Goal: Check status: Check status

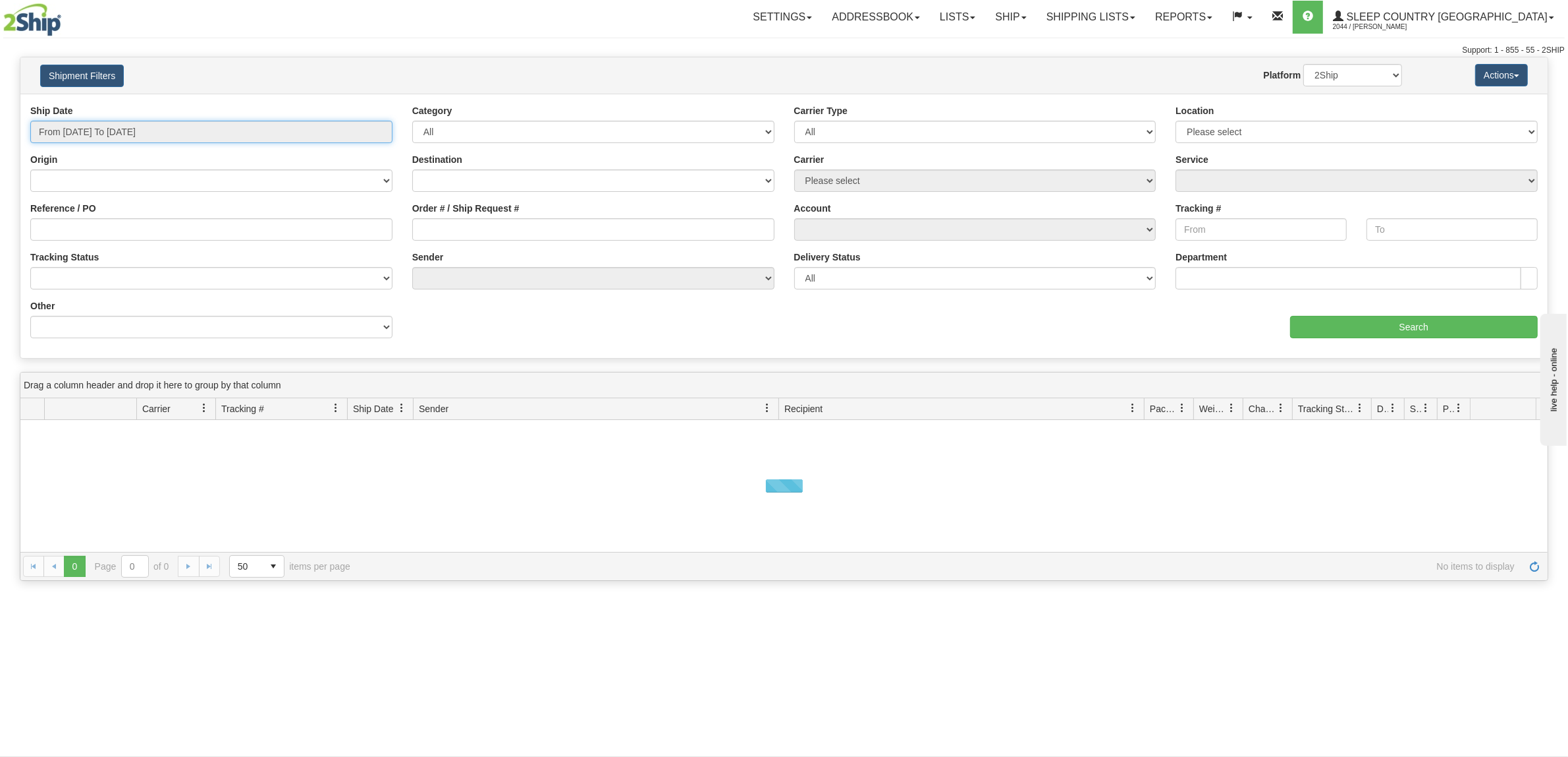
click at [153, 136] on input "From [DATE] To [DATE]" at bounding box center [212, 132] width 363 height 22
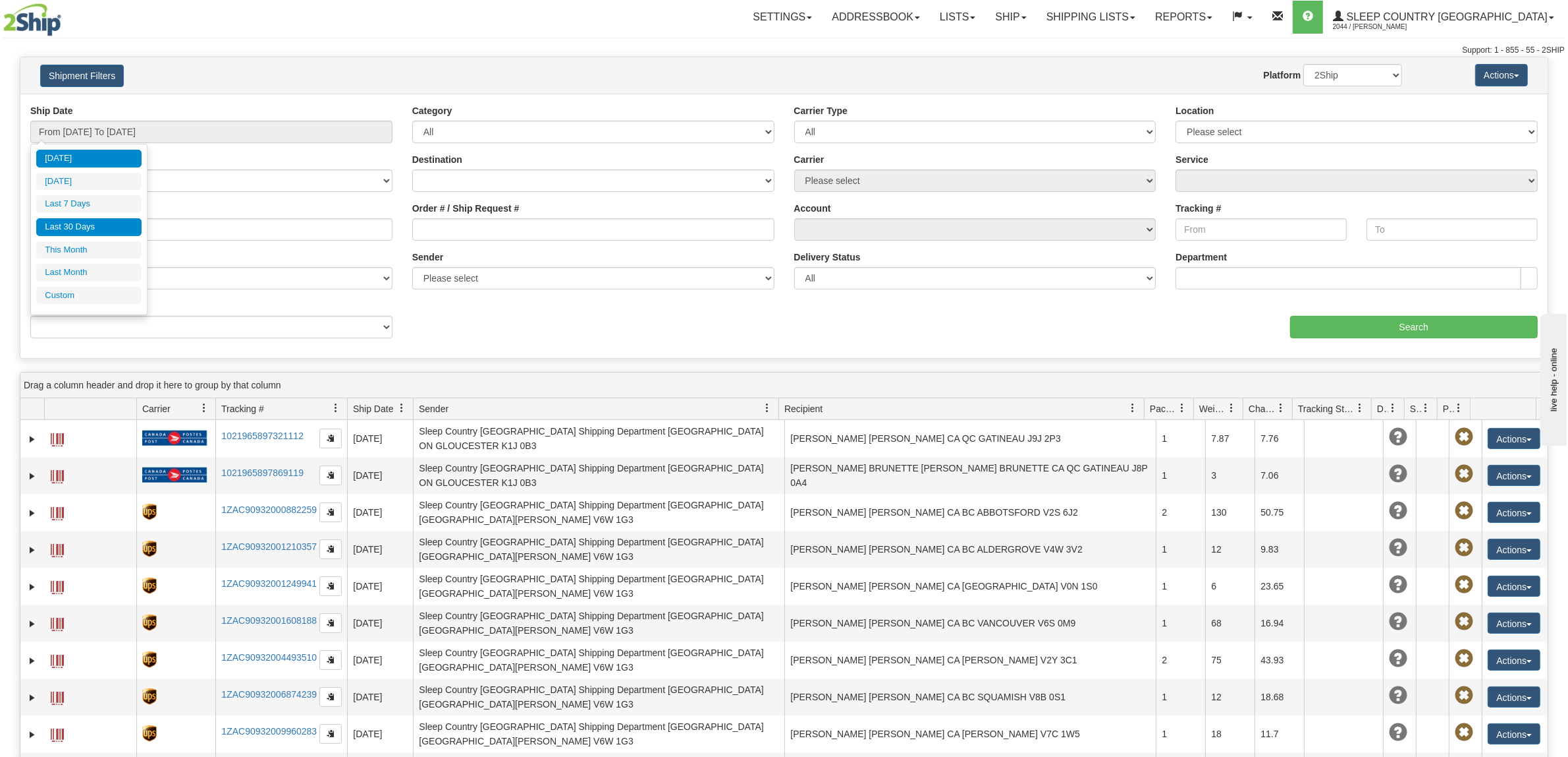
click at [93, 225] on li "Last 30 Days" at bounding box center [89, 226] width 105 height 17
type input "From [DATE] To [DATE]"
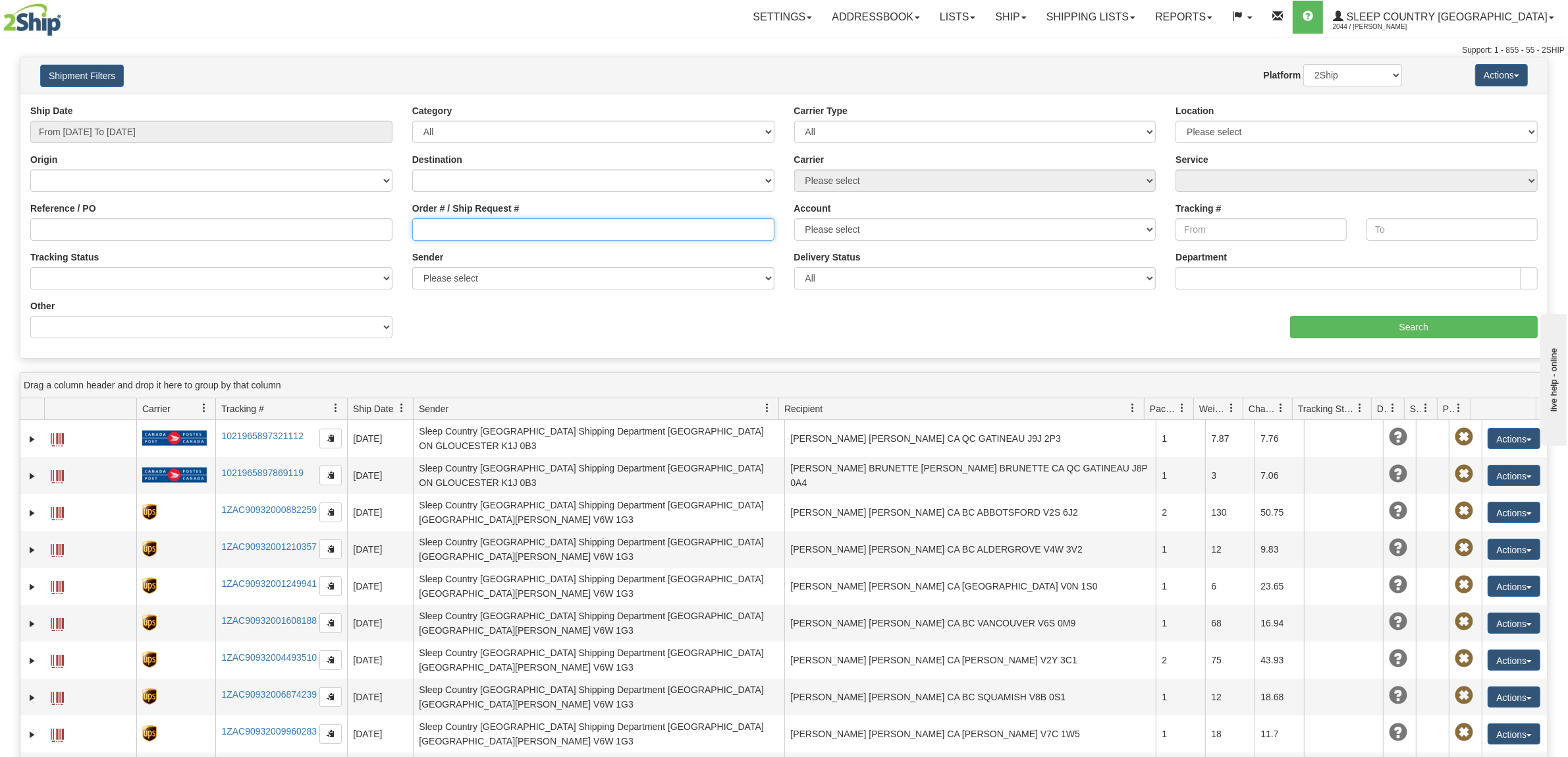
click at [508, 231] on input "Order # / Ship Request #" at bounding box center [593, 229] width 363 height 22
paste input "9002I098963"
type input "9002I098963"
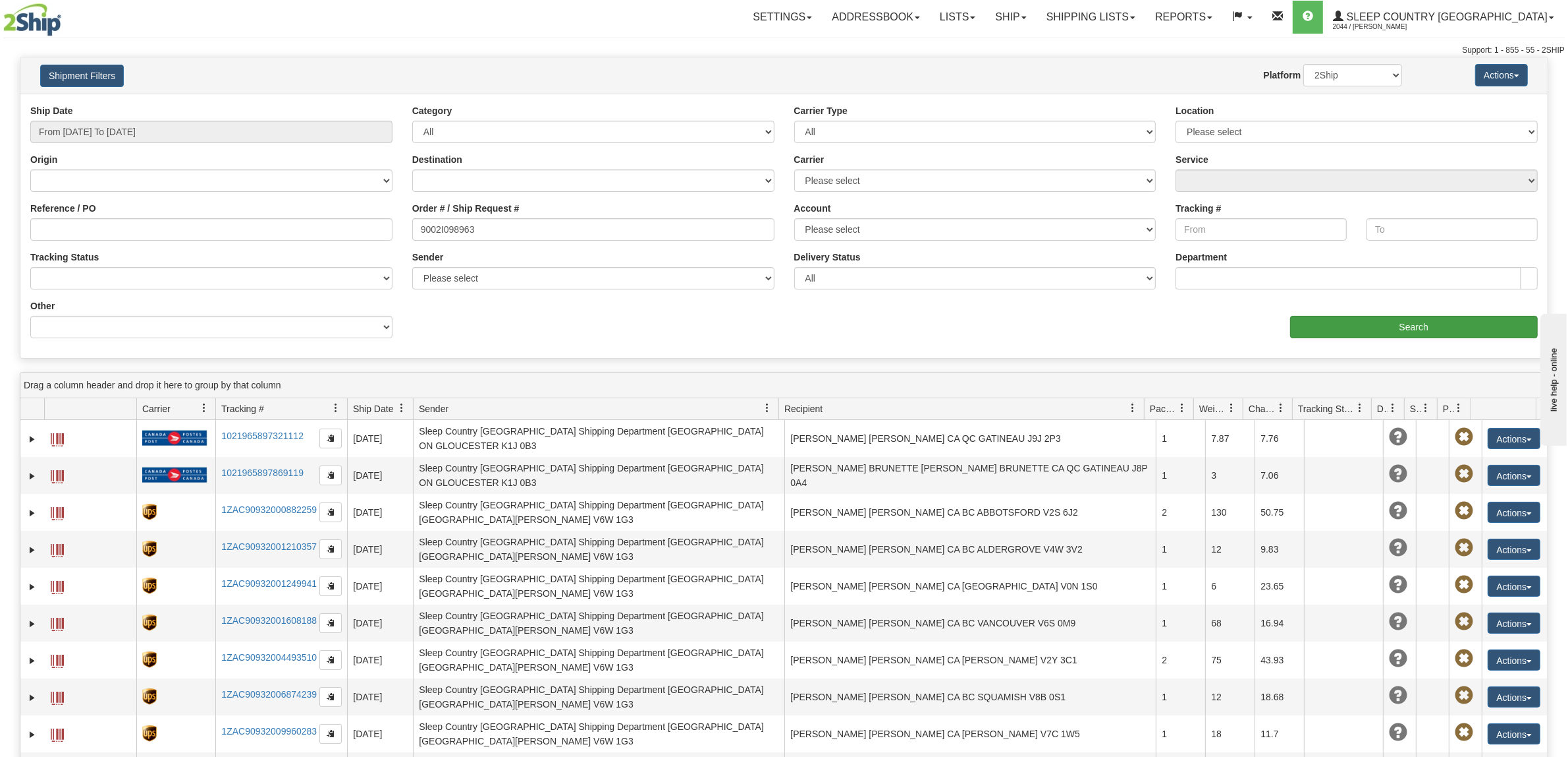
drag, startPoint x: 1392, startPoint y: 345, endPoint x: 1392, endPoint y: 327, distance: 18.0
click at [1391, 345] on div "Ship Date From [DATE] To [DATE] Category All Inbound Outbound Carrier Type All …" at bounding box center [784, 226] width 1528 height 244
click at [1393, 325] on input "Search" at bounding box center [1414, 327] width 248 height 22
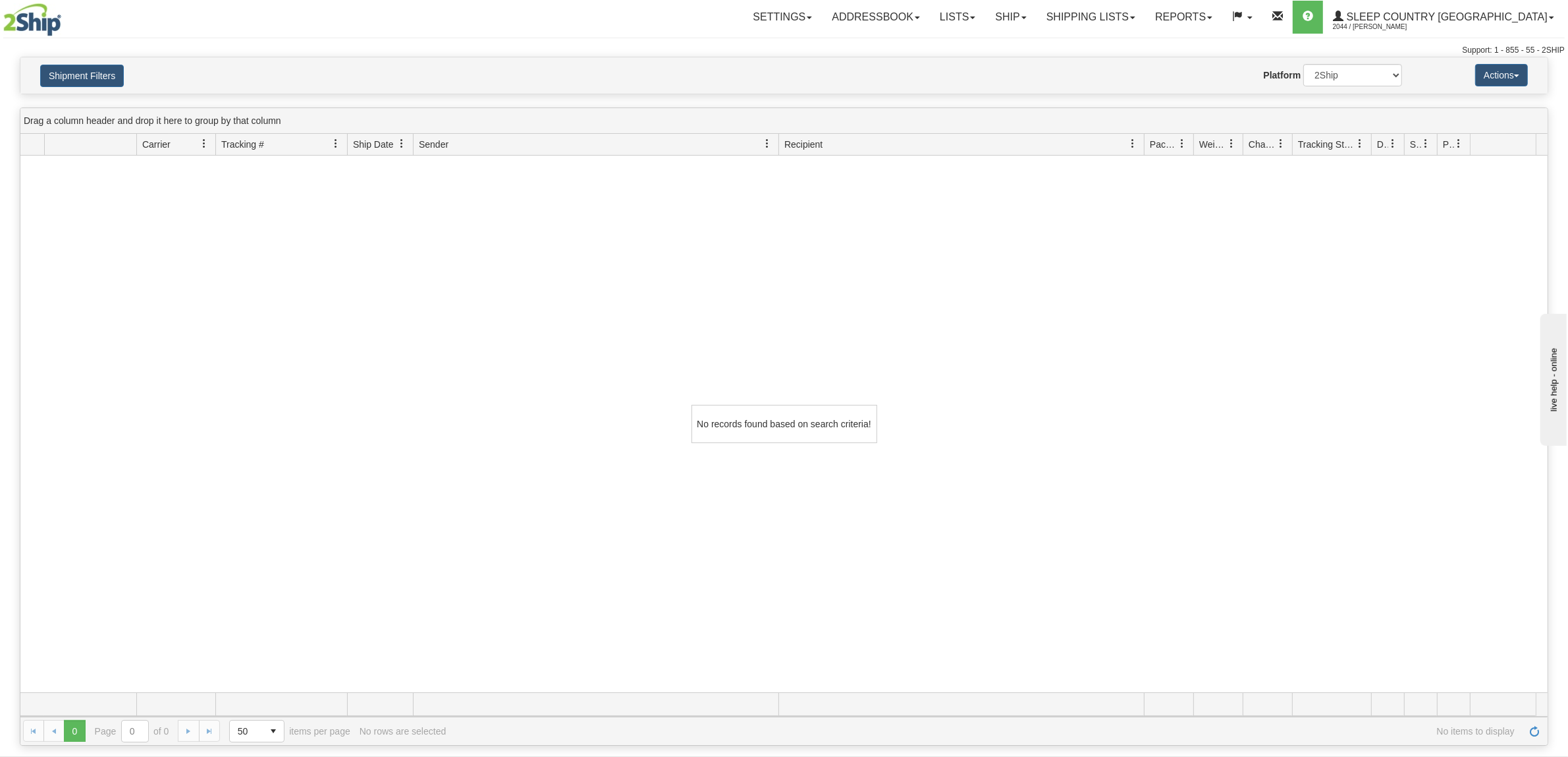
click at [172, 233] on div "No records found based on search criteria!" at bounding box center [784, 423] width 1528 height 536
drag, startPoint x: 93, startPoint y: 93, endPoint x: 90, endPoint y: 81, distance: 12.4
click at [93, 91] on div "Shipment Filters Website Agent Nothing selected Client User Platform 2Ship Impo…" at bounding box center [784, 76] width 1528 height 37
click at [84, 78] on button "Shipment Filters" at bounding box center [82, 75] width 83 height 22
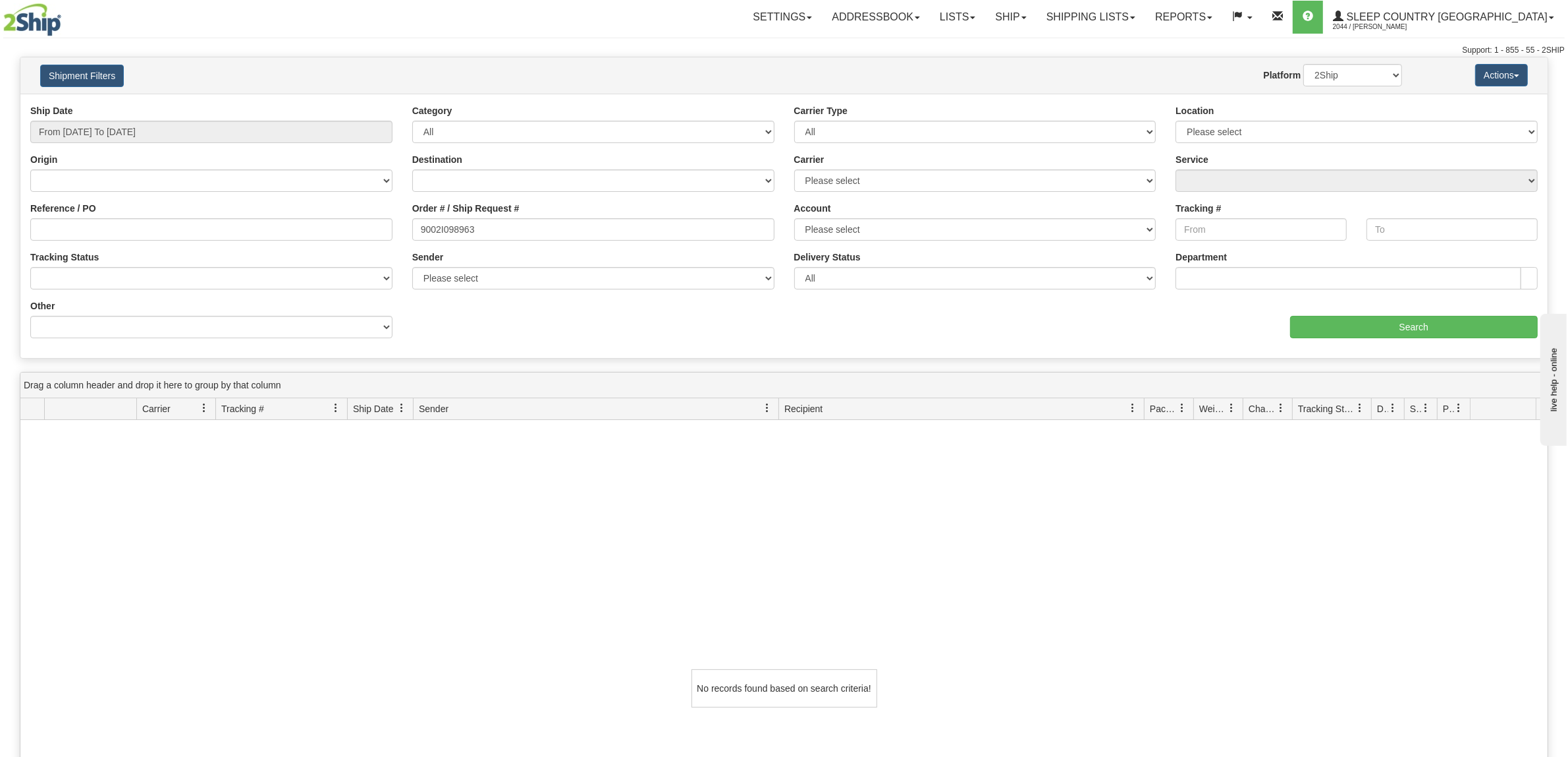
click at [208, 551] on div "No records found based on search criteria!" at bounding box center [784, 687] width 1528 height 536
click at [1361, 70] on select "2Ship Imported" at bounding box center [1353, 75] width 99 height 22
click at [541, 228] on input "9002I098963" at bounding box center [593, 229] width 363 height 22
click at [1376, 70] on select "2Ship Imported" at bounding box center [1353, 75] width 99 height 22
select select "1"
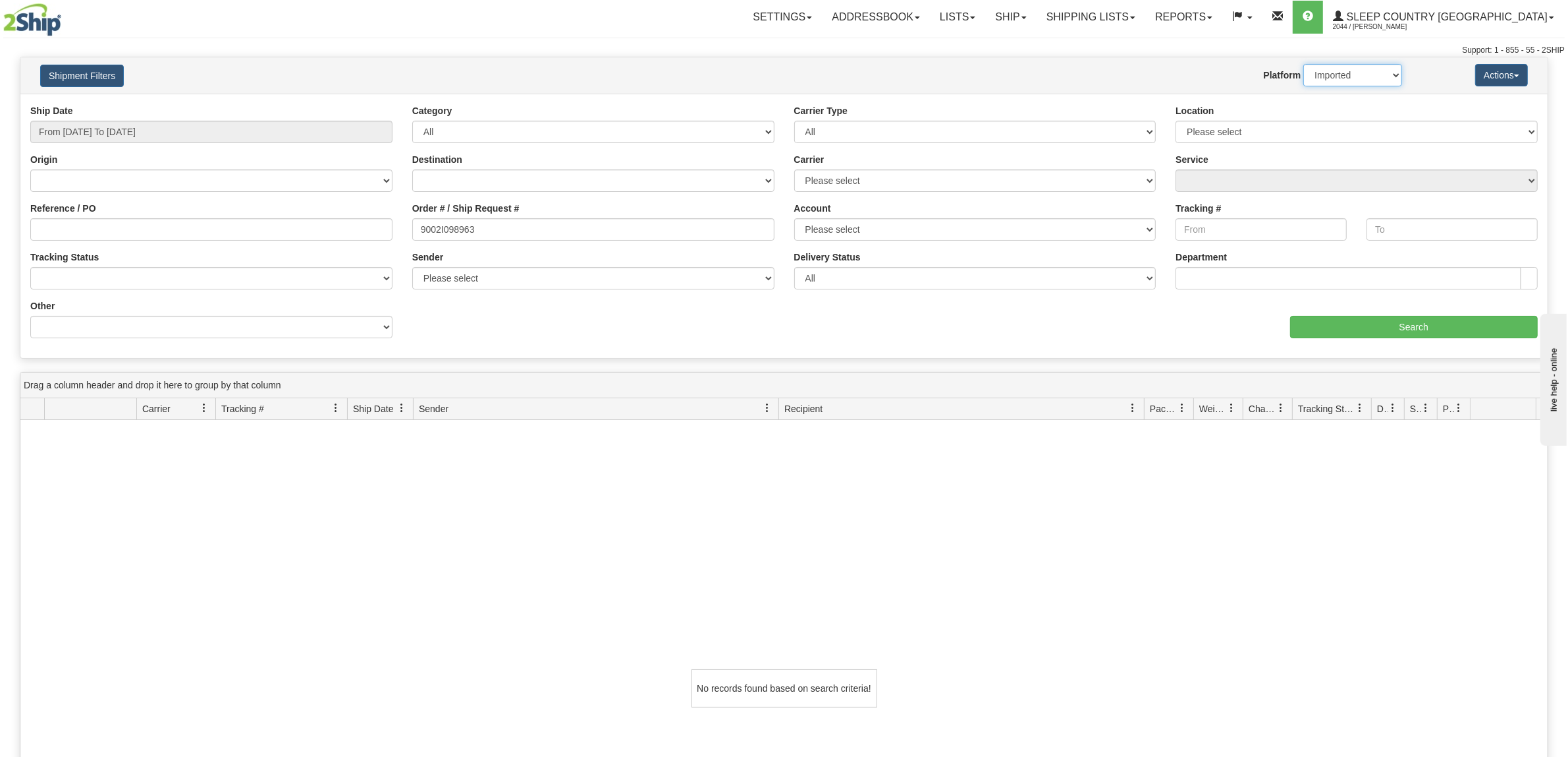
click at [1303, 64] on select "2Ship Imported" at bounding box center [1353, 75] width 99 height 22
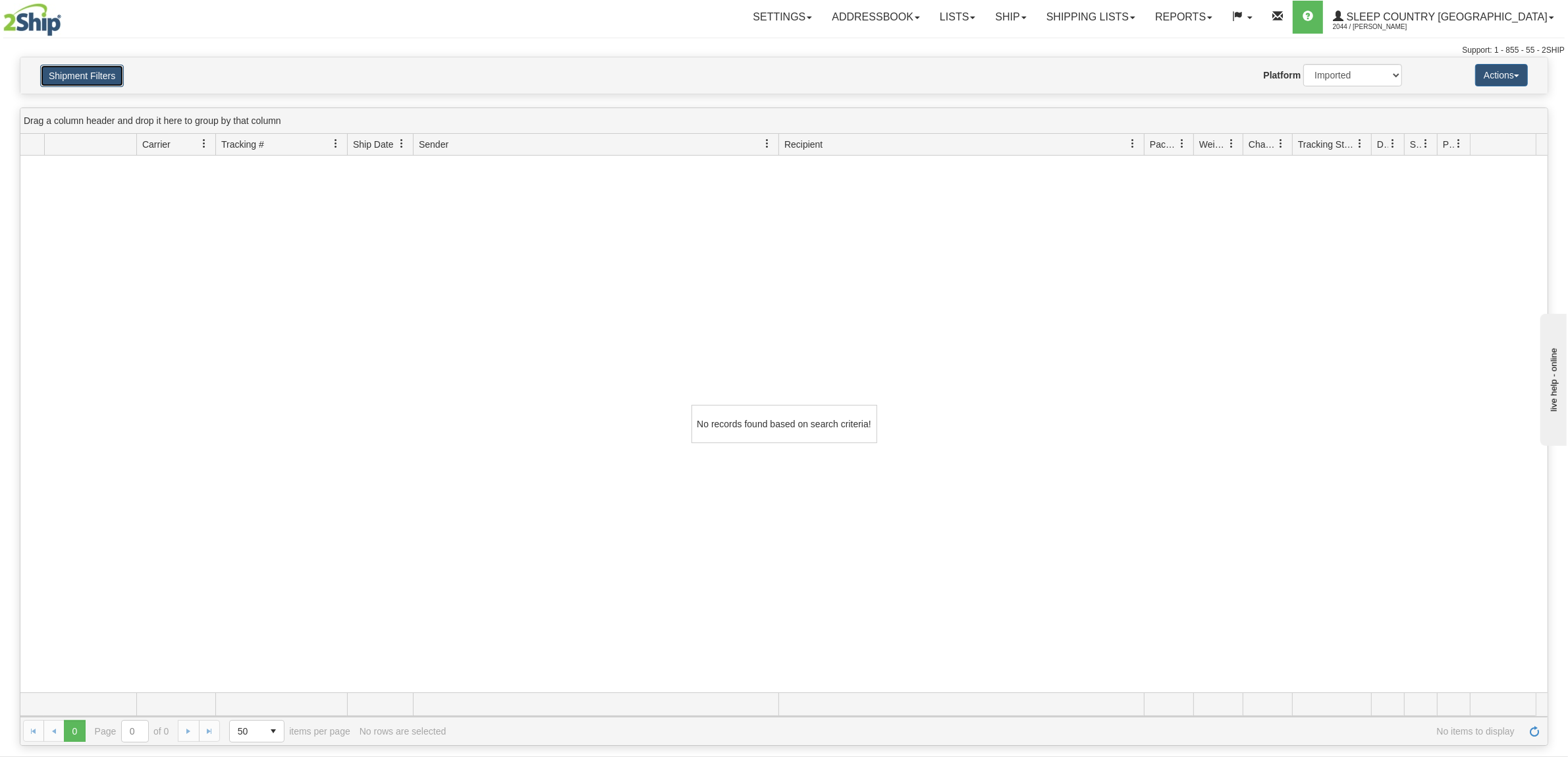
click at [94, 74] on button "Shipment Filters" at bounding box center [82, 75] width 83 height 22
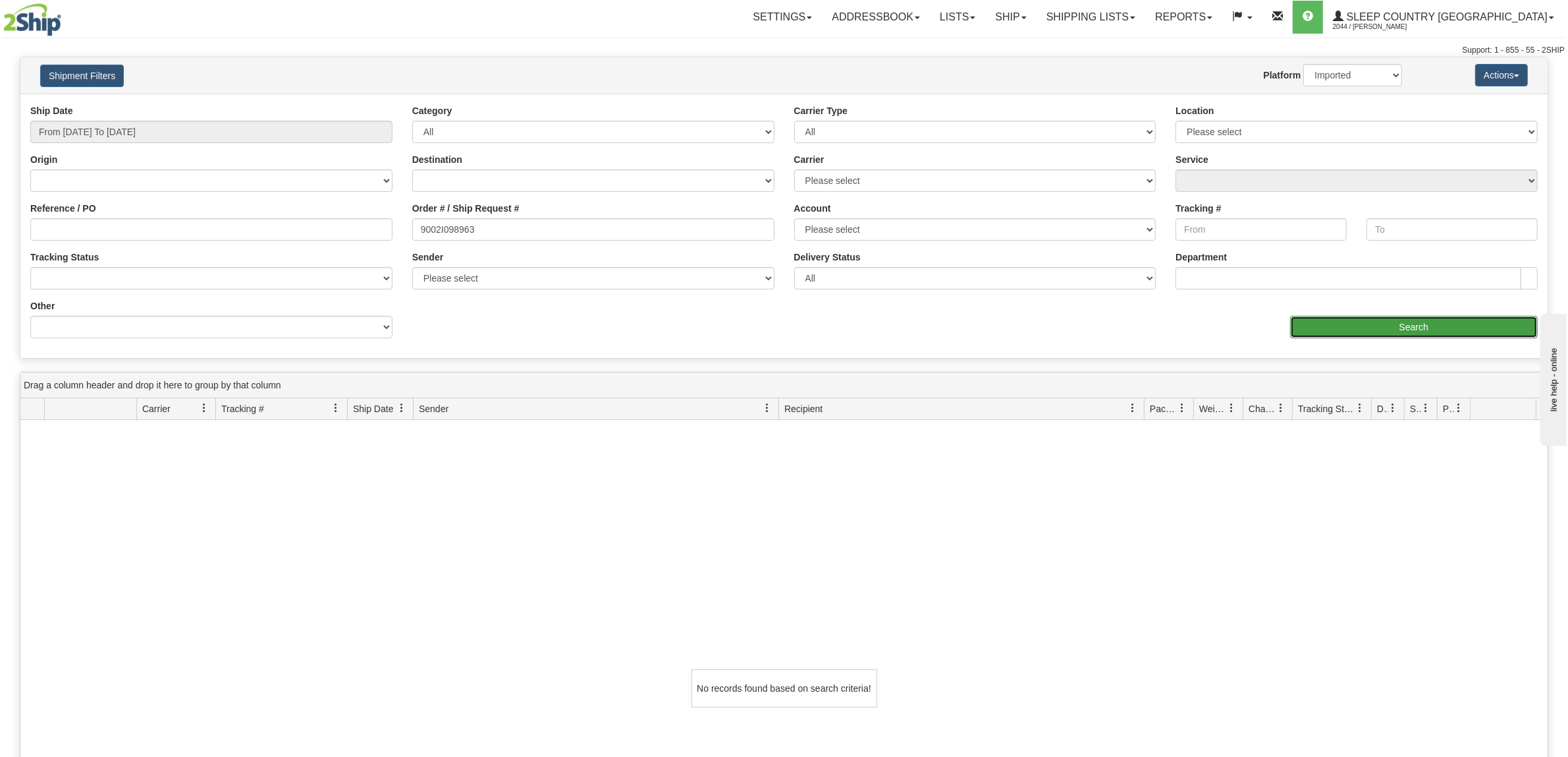
click at [1395, 317] on input "Search" at bounding box center [1414, 327] width 248 height 22
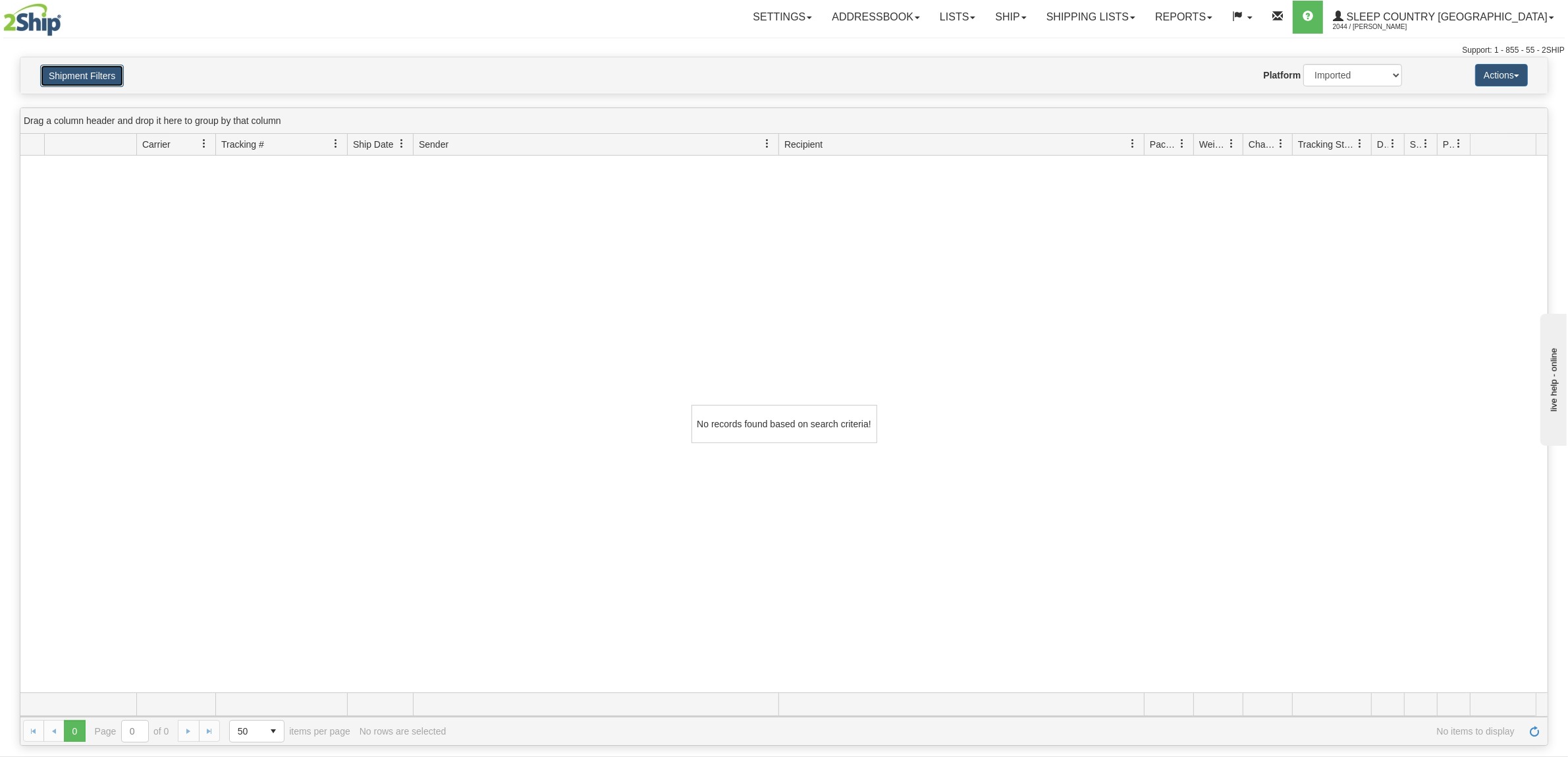
click at [103, 83] on button "Shipment Filters" at bounding box center [82, 75] width 83 height 22
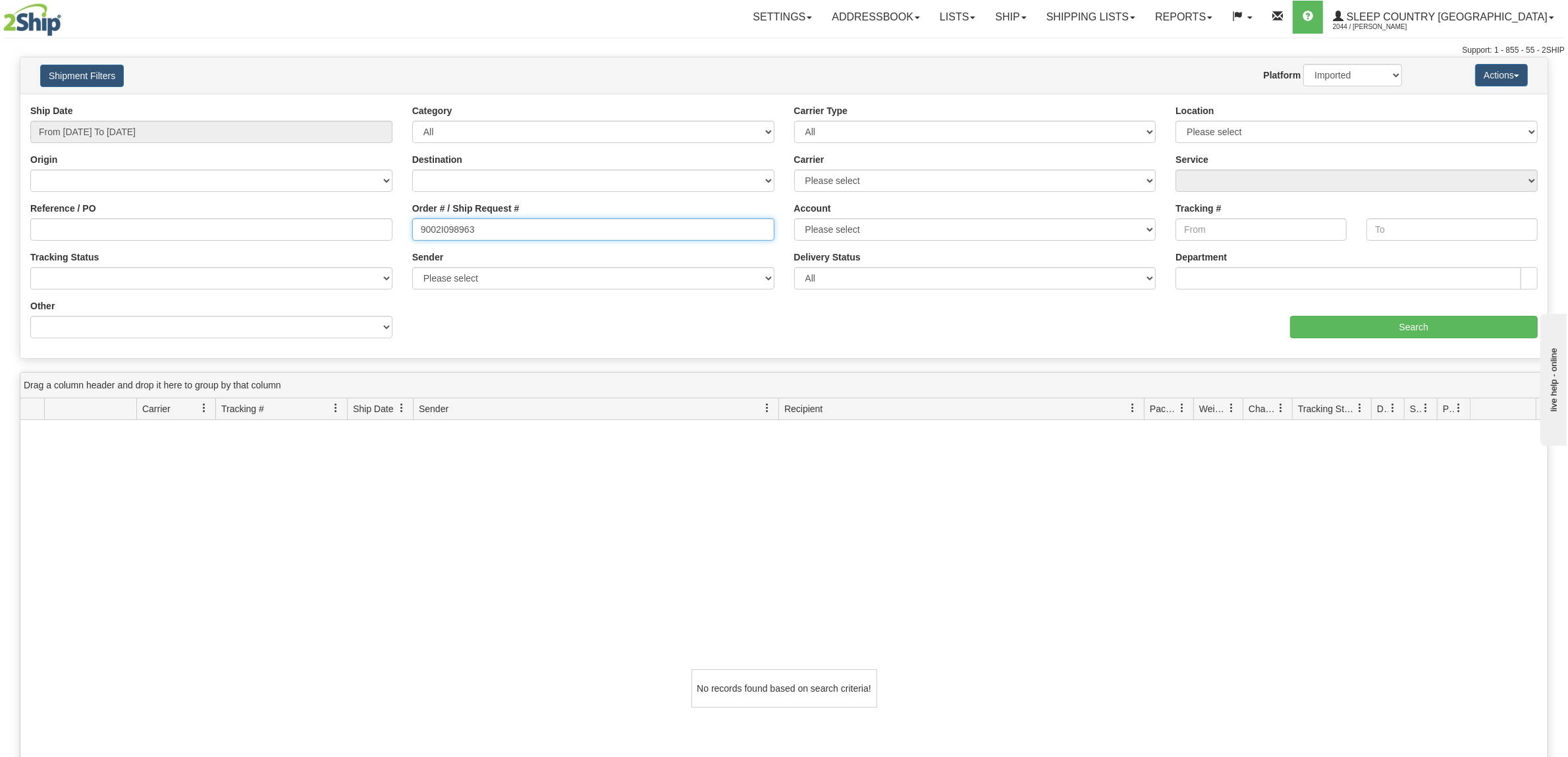
click at [593, 234] on input "9002I098963" at bounding box center [593, 229] width 363 height 22
click at [294, 222] on input "Reference / PO" at bounding box center [212, 229] width 363 height 22
paste input "9002I098963"
type input "9002I098963"
click at [1437, 334] on input "Search" at bounding box center [1414, 327] width 248 height 22
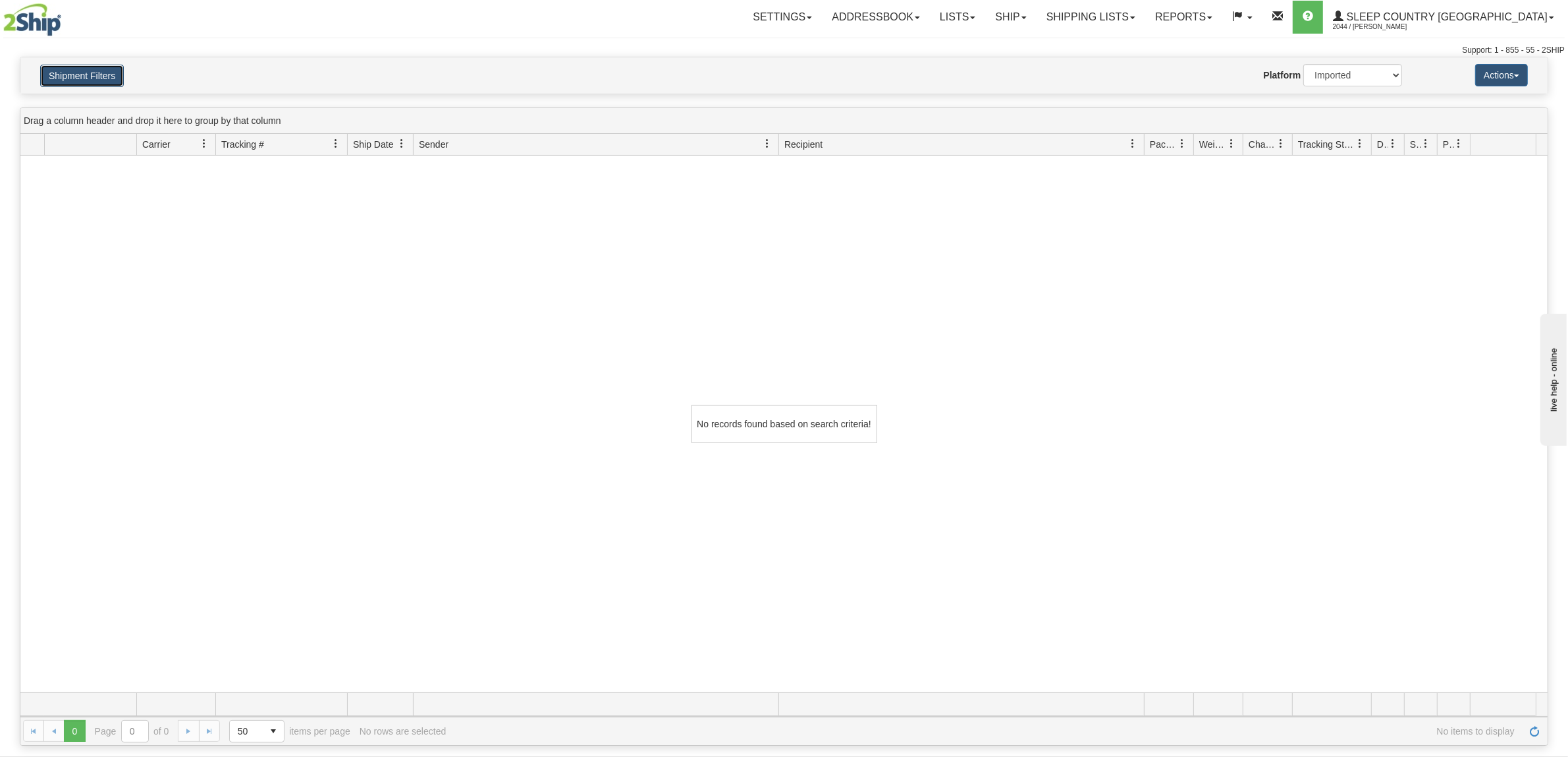
click at [105, 74] on button "Shipment Filters" at bounding box center [82, 75] width 83 height 22
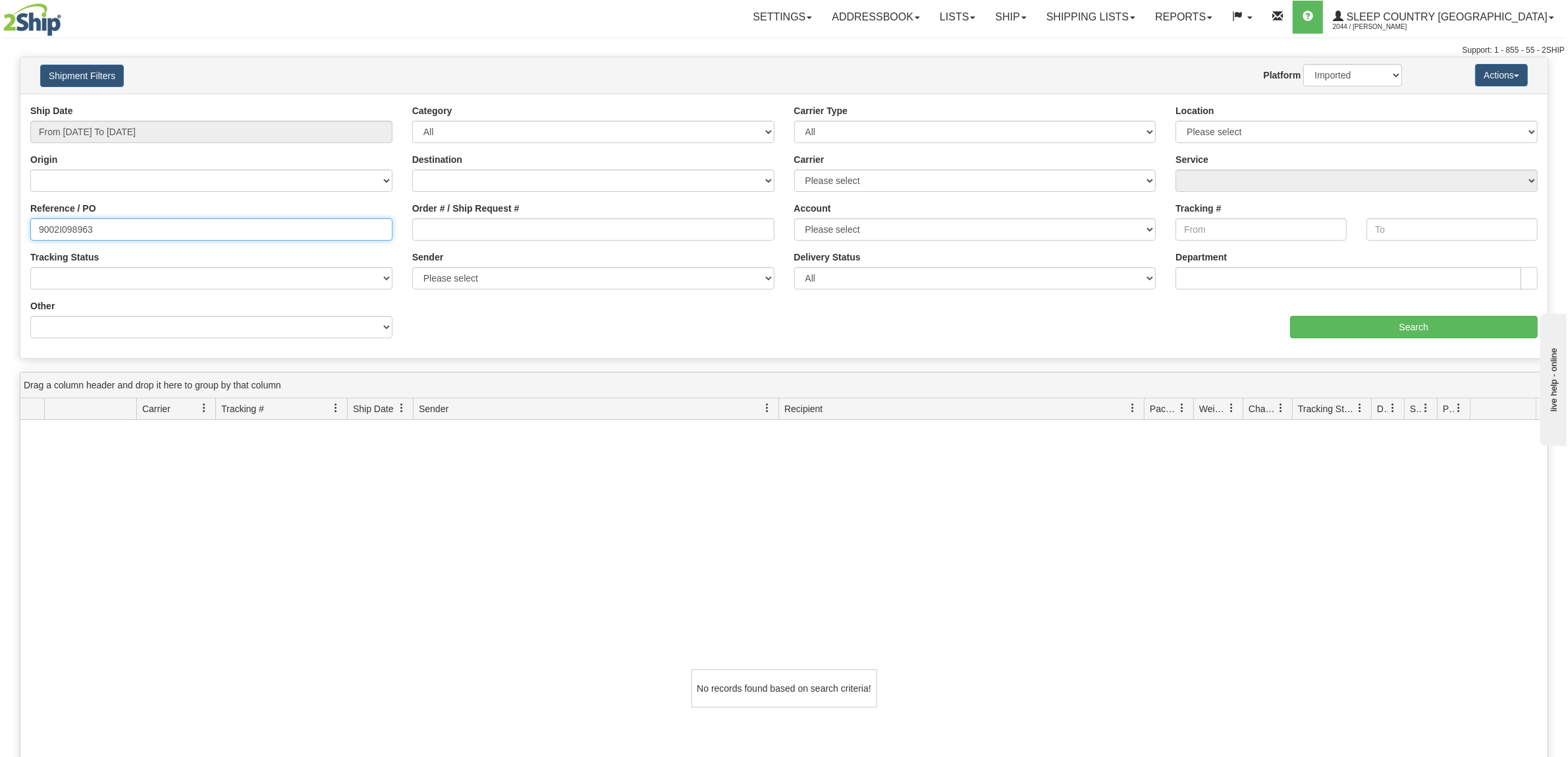
click at [264, 234] on input "9002I098963" at bounding box center [212, 229] width 363 height 22
click at [1329, 71] on select "2Ship Imported" at bounding box center [1353, 75] width 99 height 22
select select "0"
click at [1303, 64] on select "2Ship Imported" at bounding box center [1353, 75] width 99 height 22
